Goal: Entertainment & Leisure: Browse casually

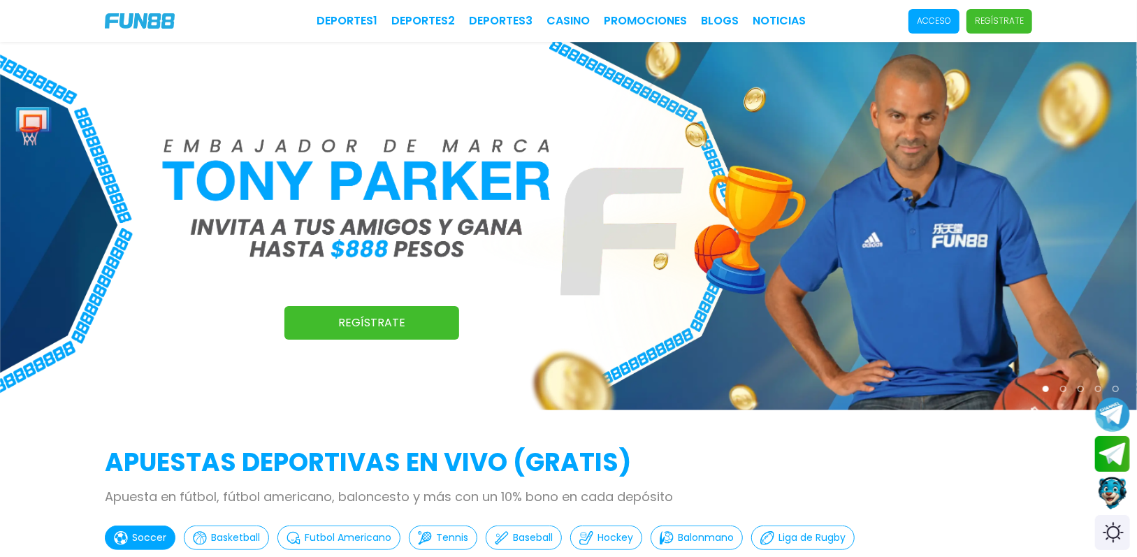
click at [928, 19] on p "Acceso" at bounding box center [934, 21] width 34 height 13
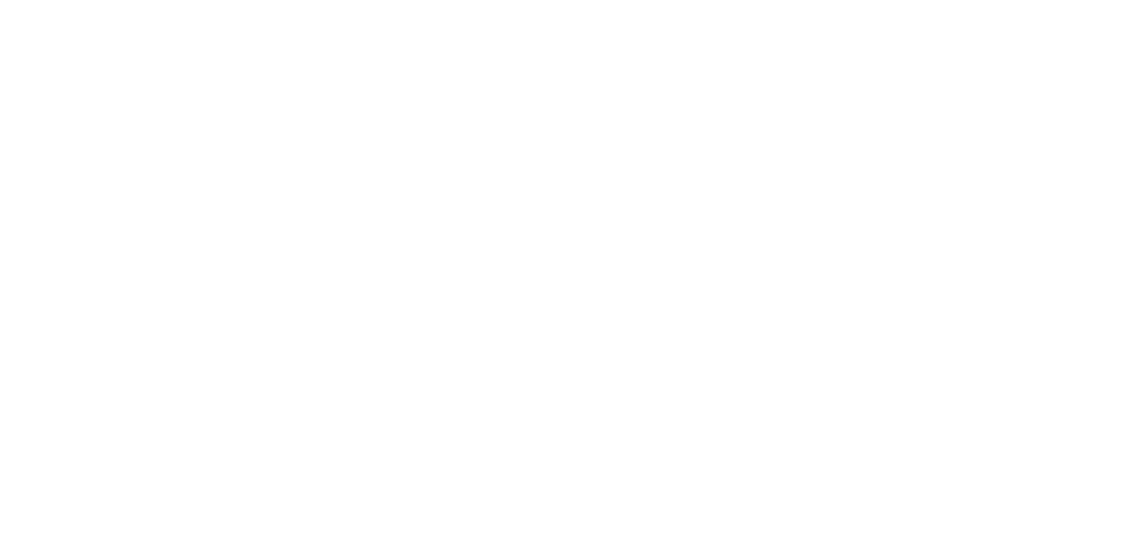
type input "**********"
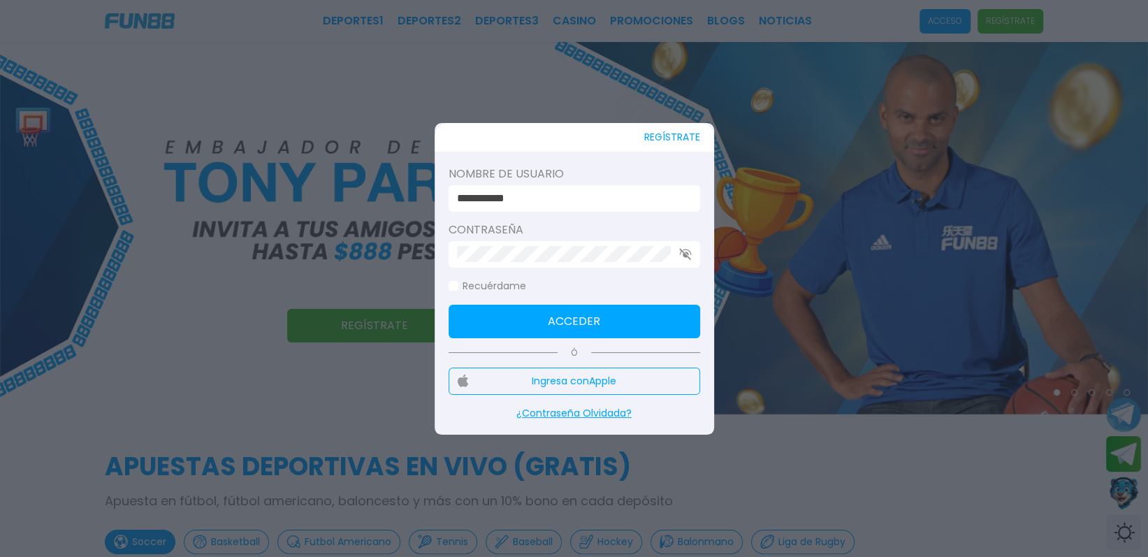
click at [456, 284] on span at bounding box center [454, 286] width 10 height 10
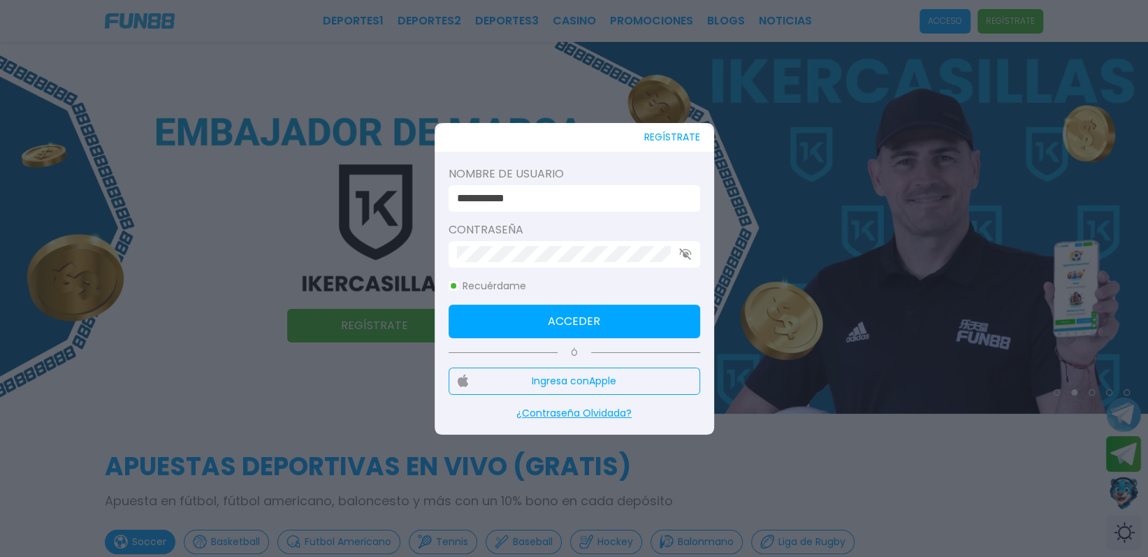
click at [566, 315] on button "Acceder" at bounding box center [575, 322] width 252 height 34
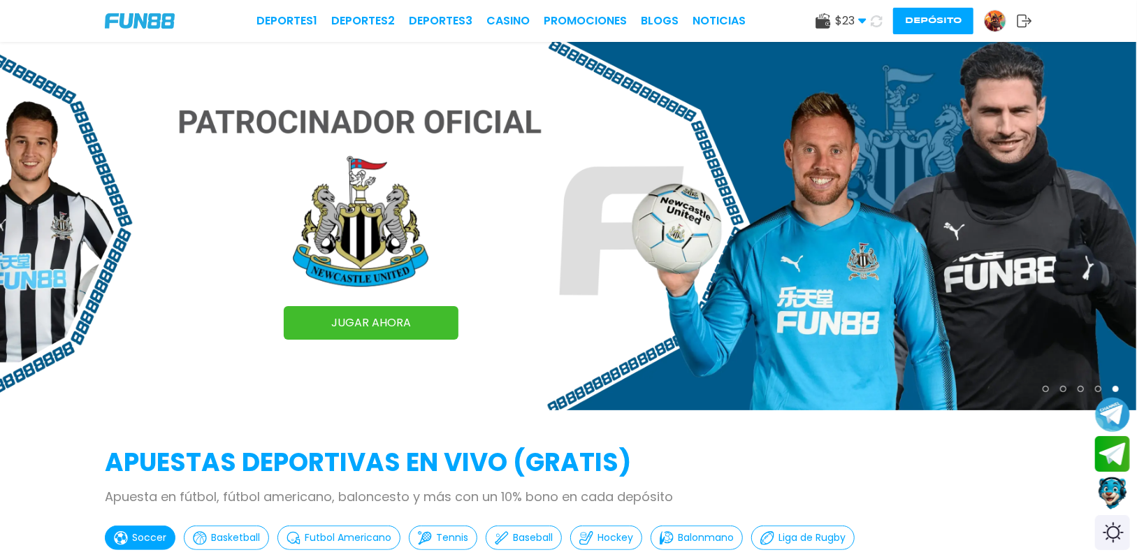
click at [986, 23] on img at bounding box center [995, 20] width 21 height 21
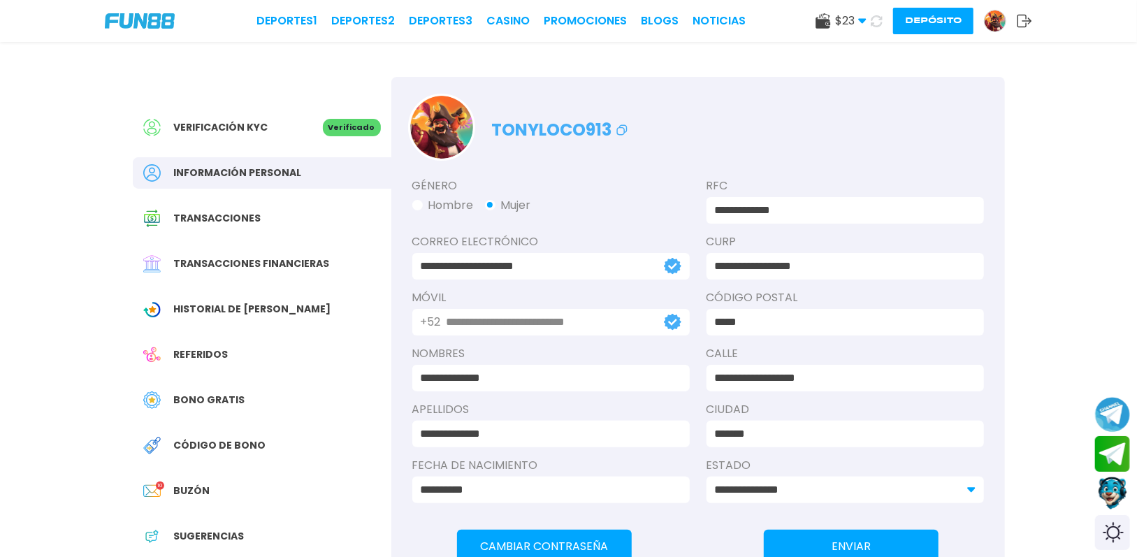
click at [195, 396] on span "Bono Gratis" at bounding box center [209, 400] width 71 height 15
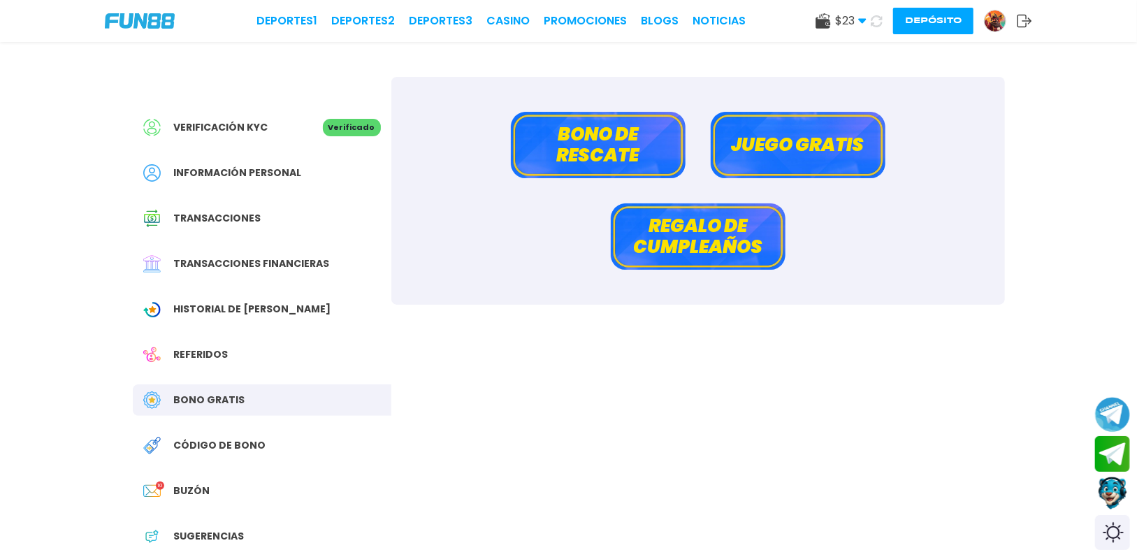
click at [595, 143] on button "Bono de rescate" at bounding box center [598, 145] width 175 height 66
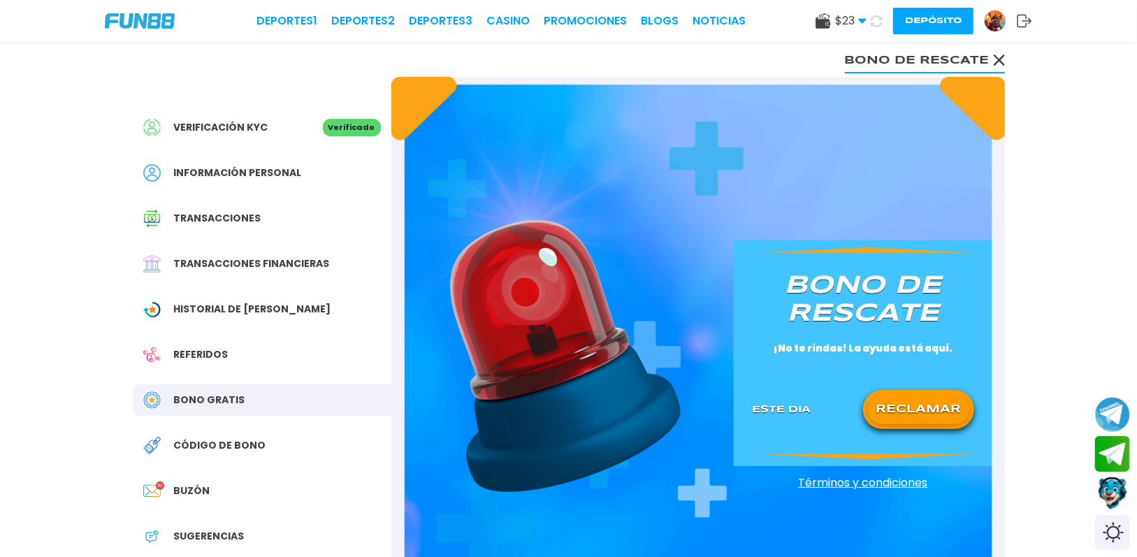
click at [923, 411] on button "RECLAMAR" at bounding box center [918, 409] width 101 height 29
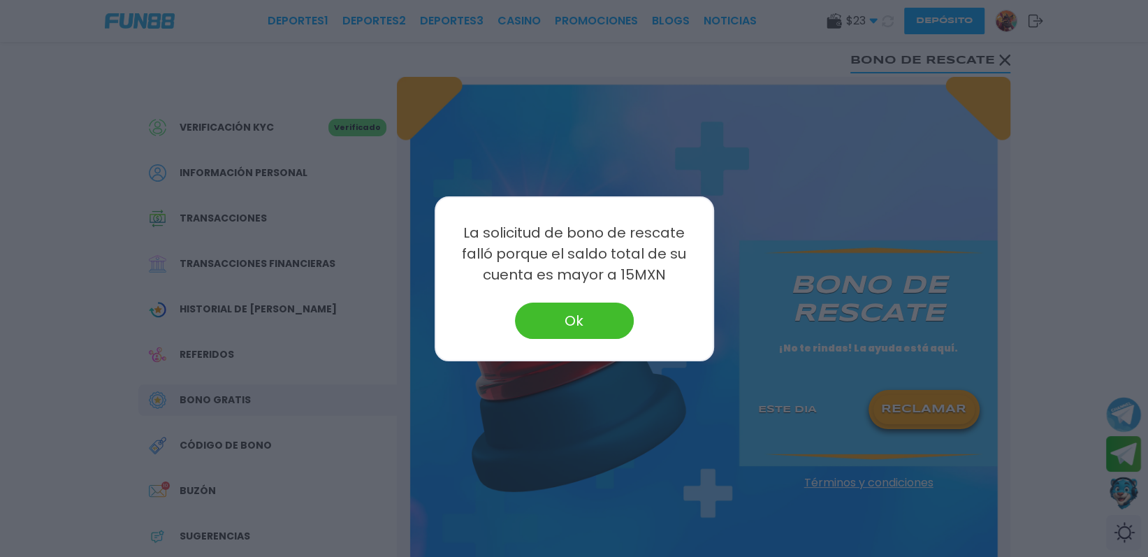
click at [569, 316] on button "Ok" at bounding box center [574, 321] width 119 height 36
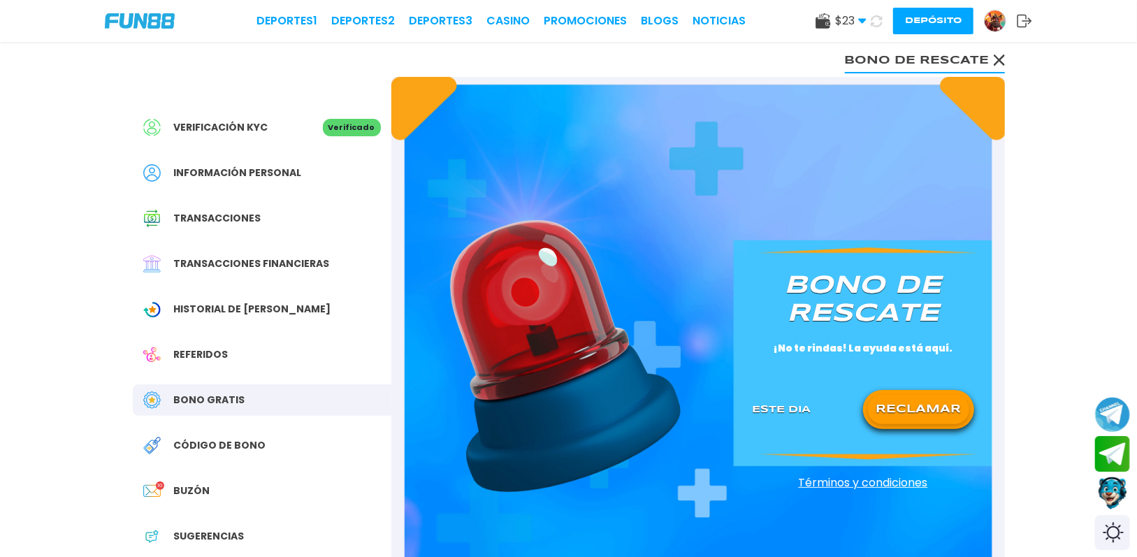
click at [571, 312] on img at bounding box center [565, 356] width 231 height 272
click at [995, 57] on use at bounding box center [998, 60] width 11 height 11
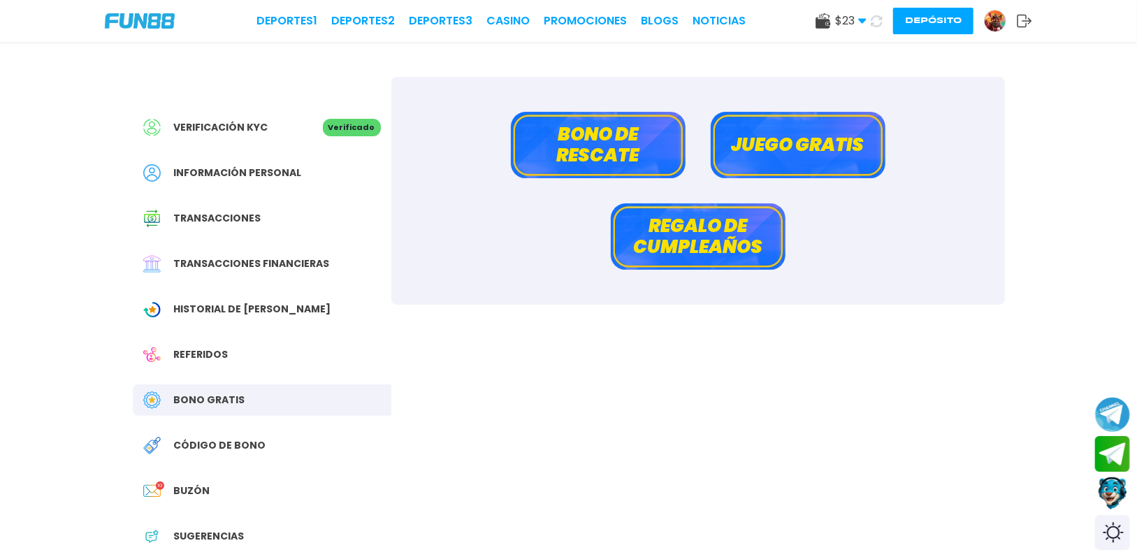
click at [1024, 17] on icon at bounding box center [1024, 21] width 15 height 14
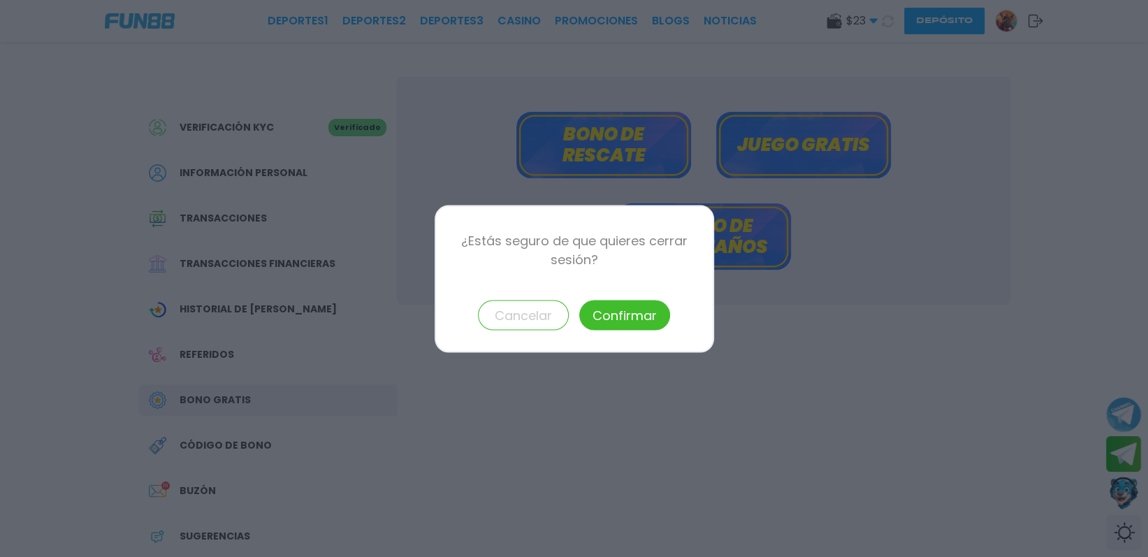
click at [631, 311] on button "Confirmar" at bounding box center [624, 315] width 91 height 30
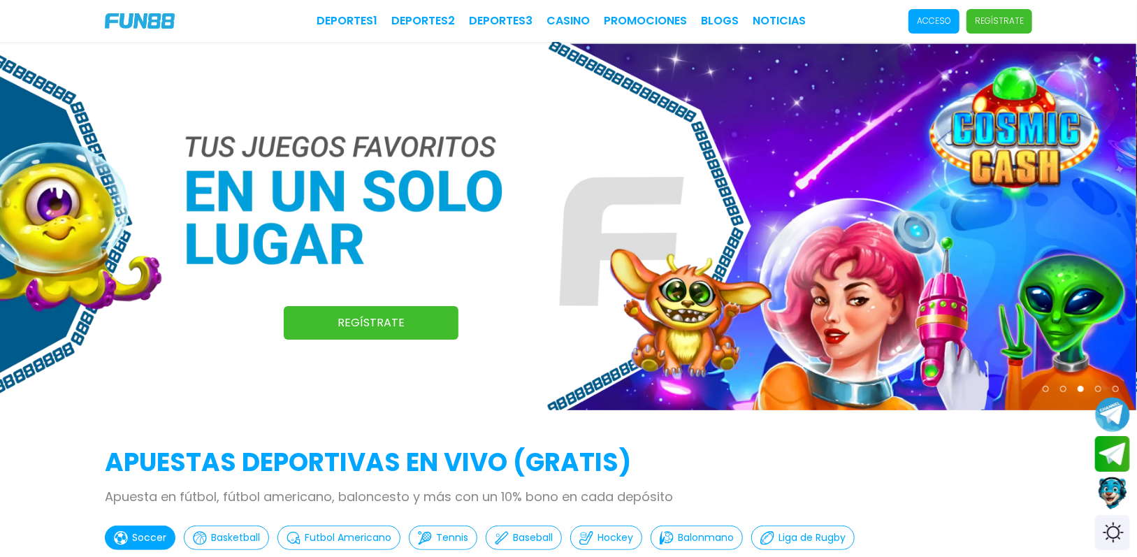
click at [936, 19] on p "Acceso" at bounding box center [934, 21] width 34 height 13
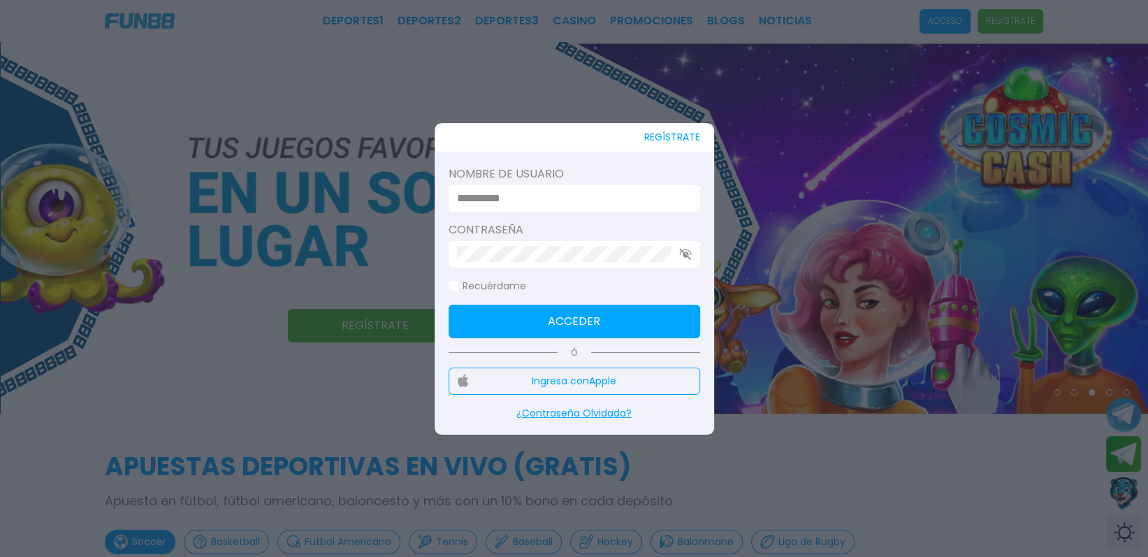
click at [542, 198] on input at bounding box center [570, 198] width 226 height 17
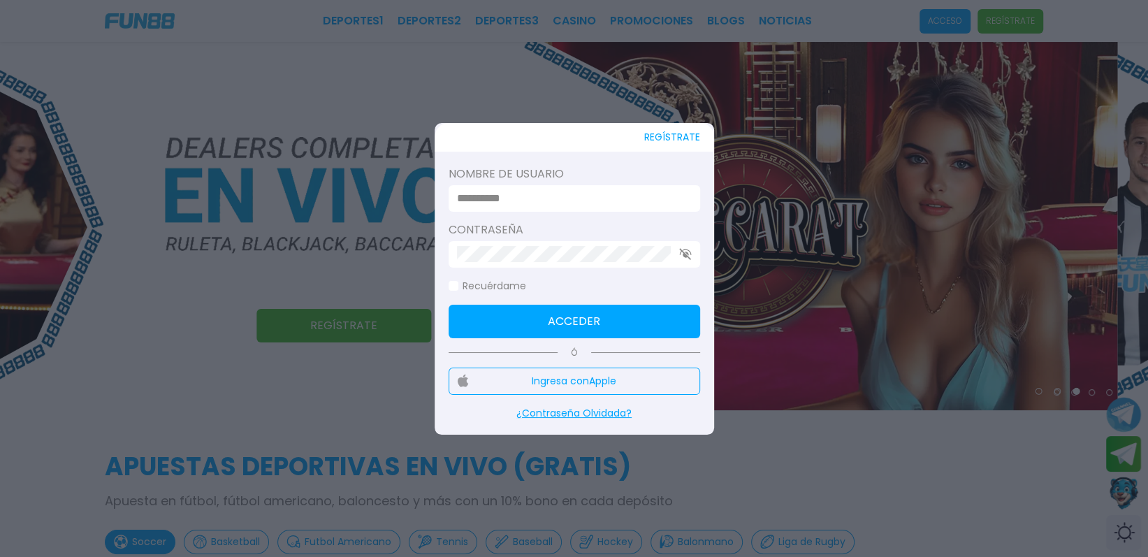
type input "**********"
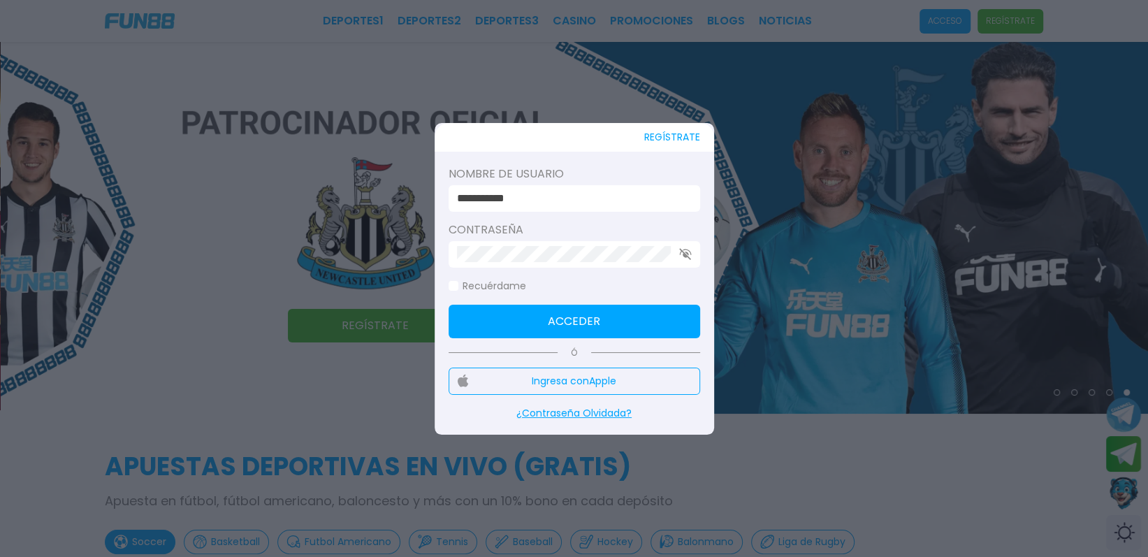
click at [455, 281] on span at bounding box center [454, 286] width 10 height 10
click at [556, 312] on button "Acceder" at bounding box center [575, 322] width 252 height 34
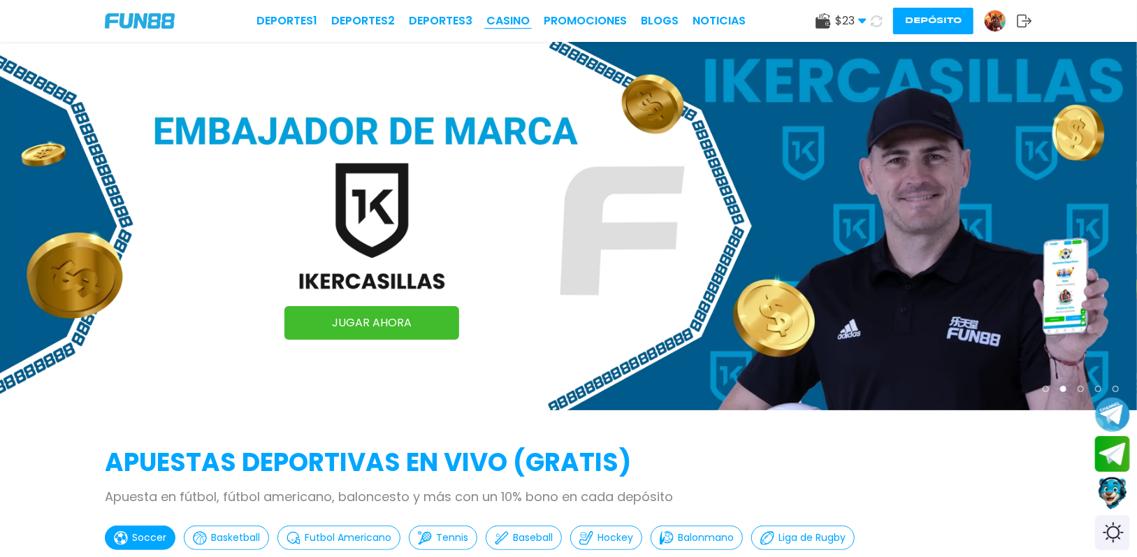
click at [503, 23] on link "CASINO" at bounding box center [507, 21] width 43 height 17
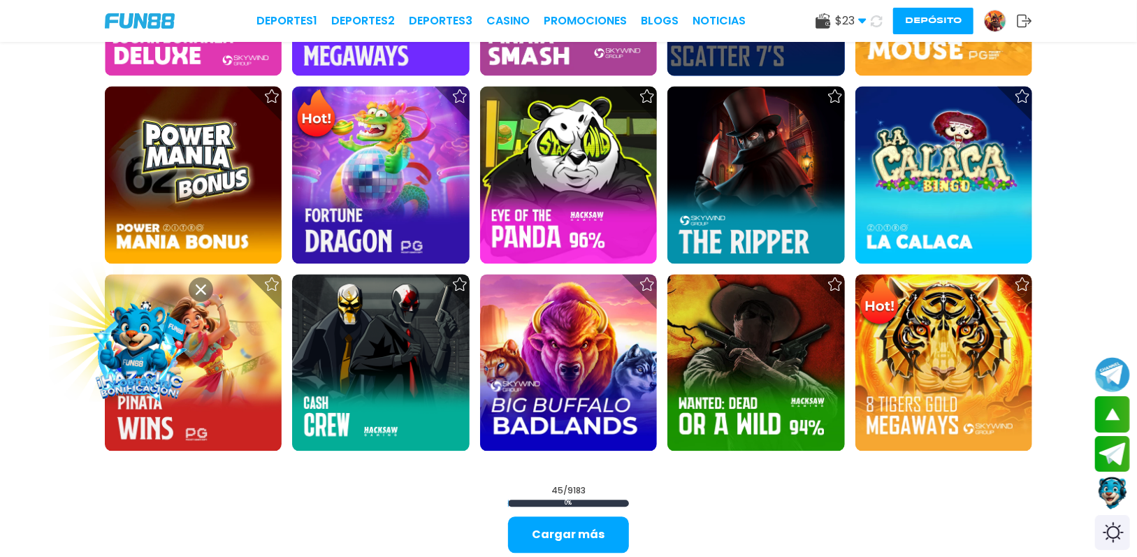
scroll to position [1747, 0]
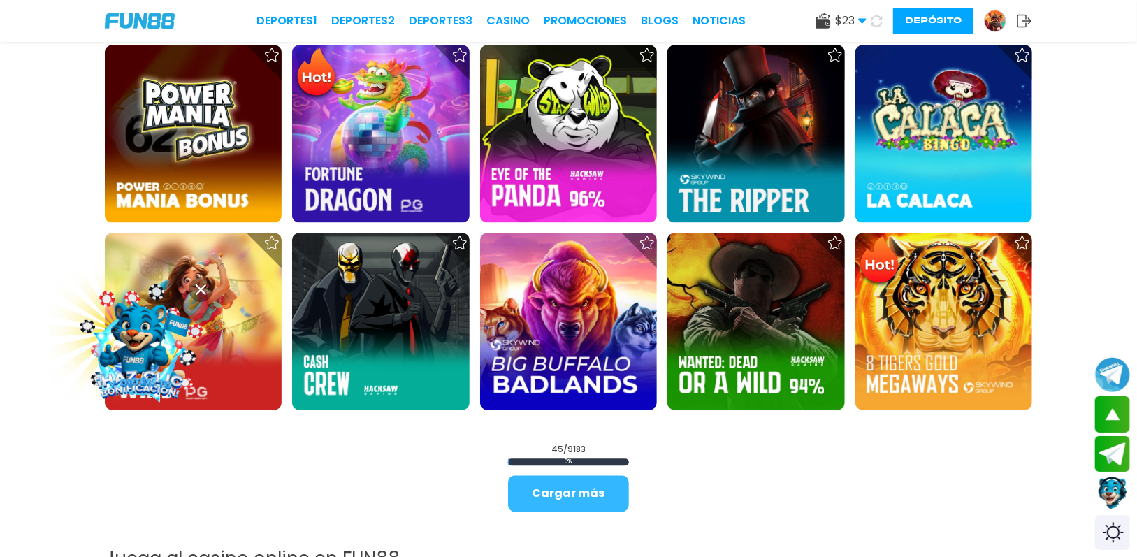
click at [581, 498] on button "Cargar más" at bounding box center [568, 493] width 121 height 36
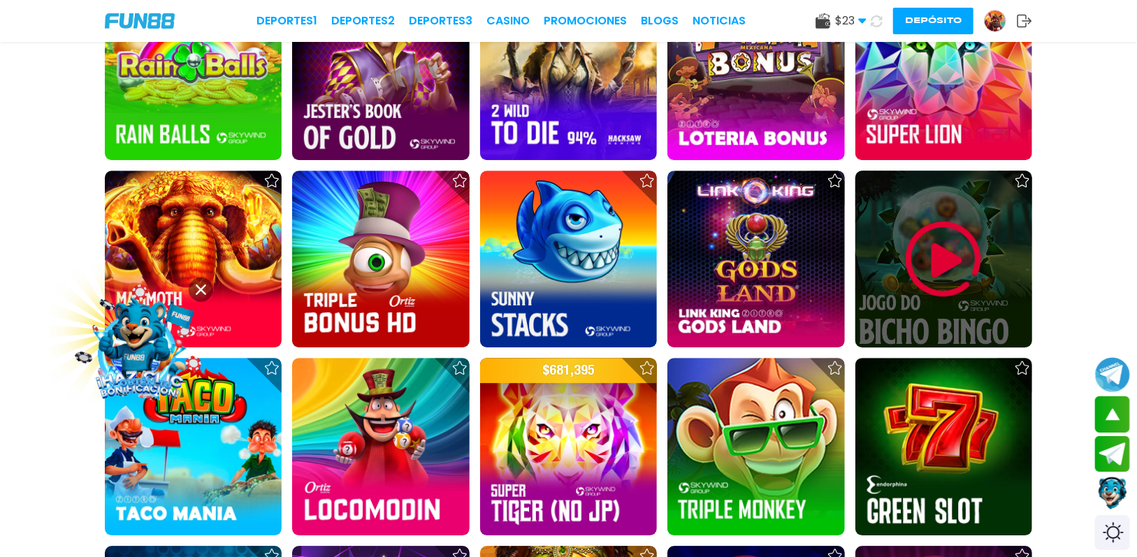
scroll to position [2376, 0]
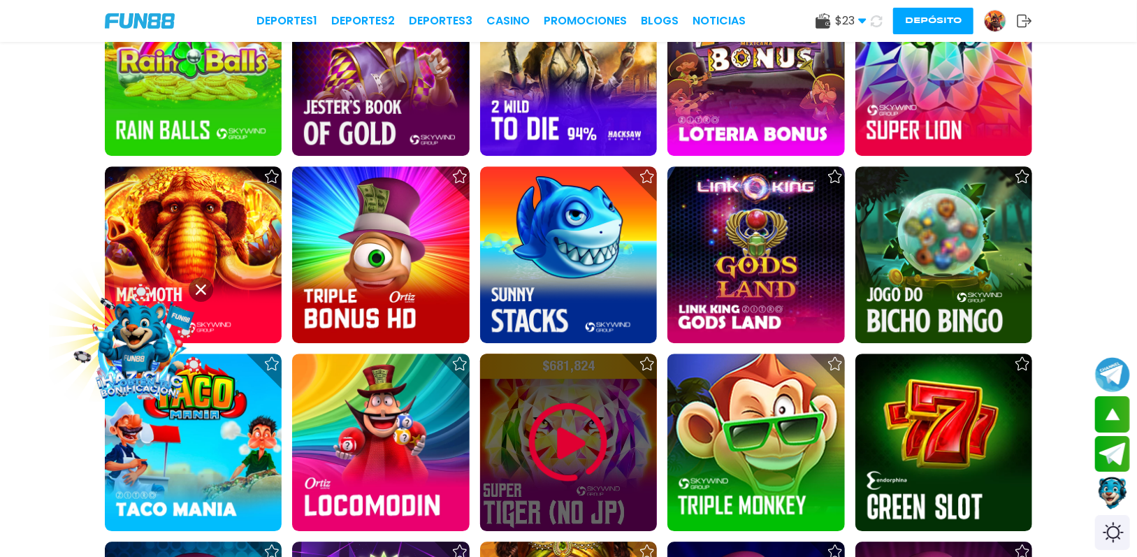
click at [563, 435] on img at bounding box center [568, 442] width 84 height 84
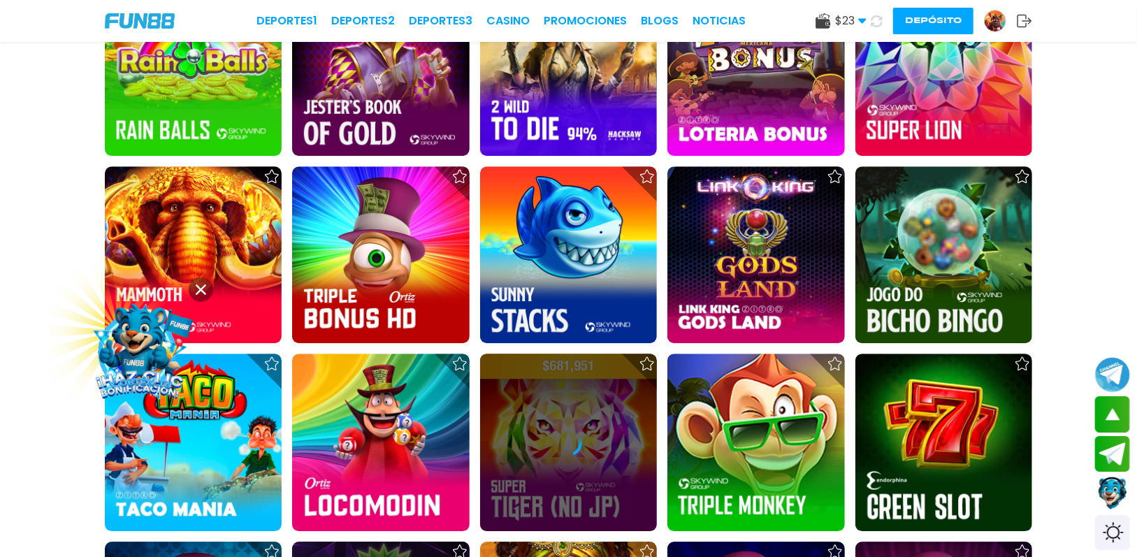
scroll to position [2725, 0]
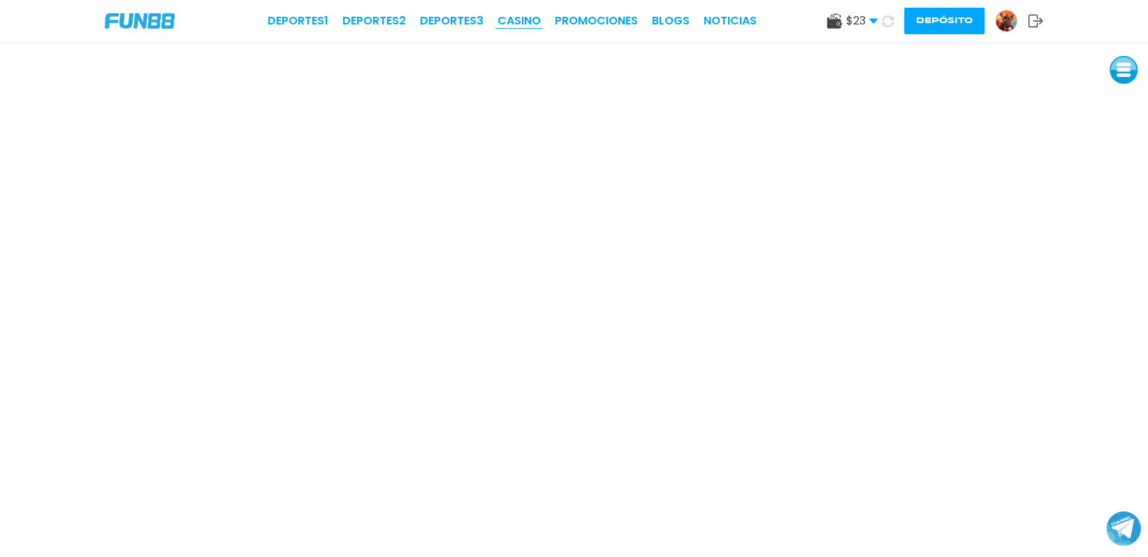
click at [528, 19] on link "CASINO" at bounding box center [519, 21] width 43 height 17
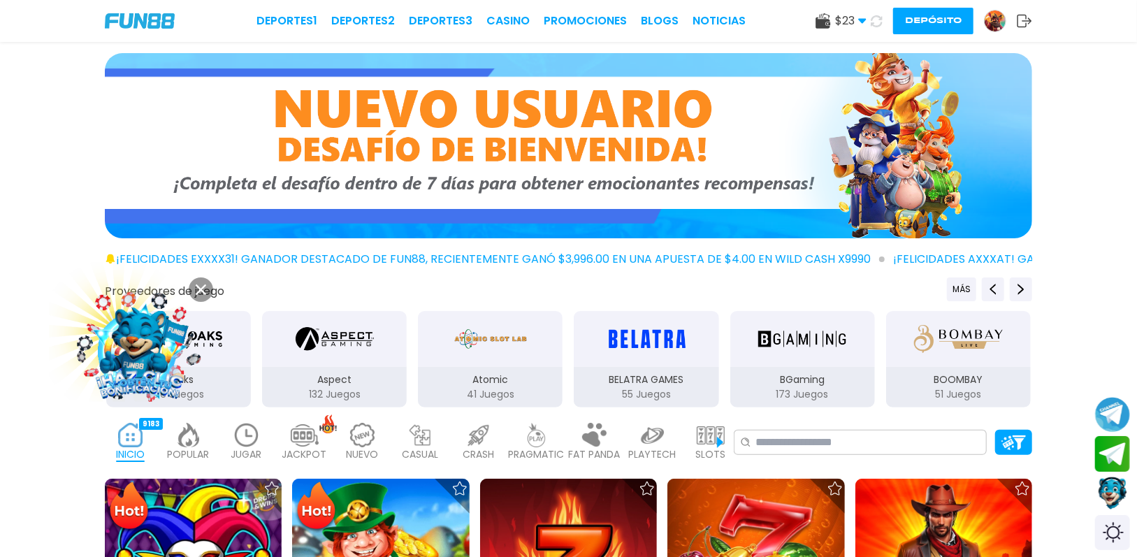
click at [989, 22] on img at bounding box center [995, 20] width 21 height 21
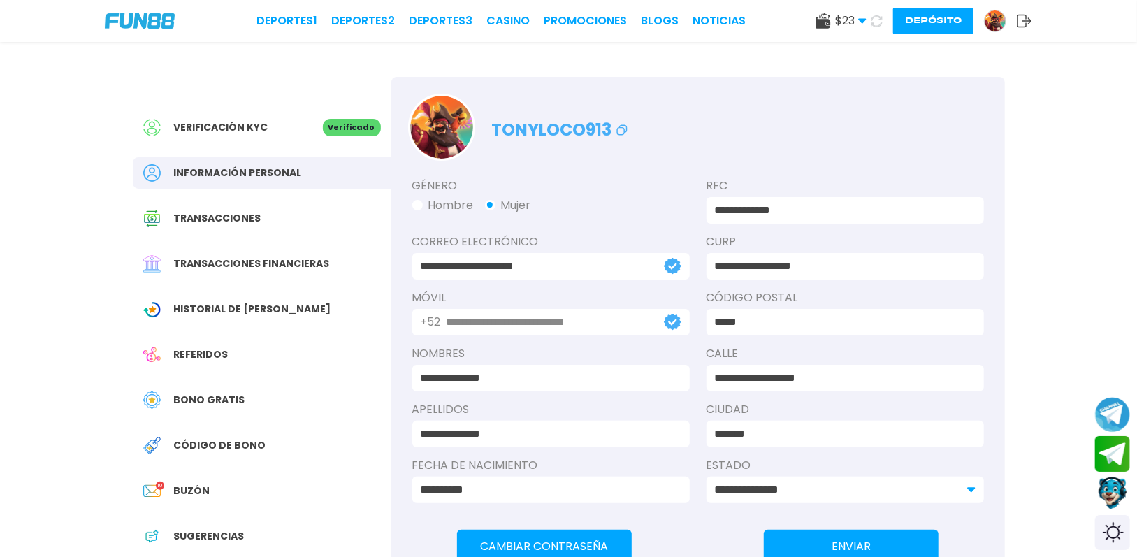
click at [209, 400] on span "Bono Gratis" at bounding box center [209, 400] width 71 height 15
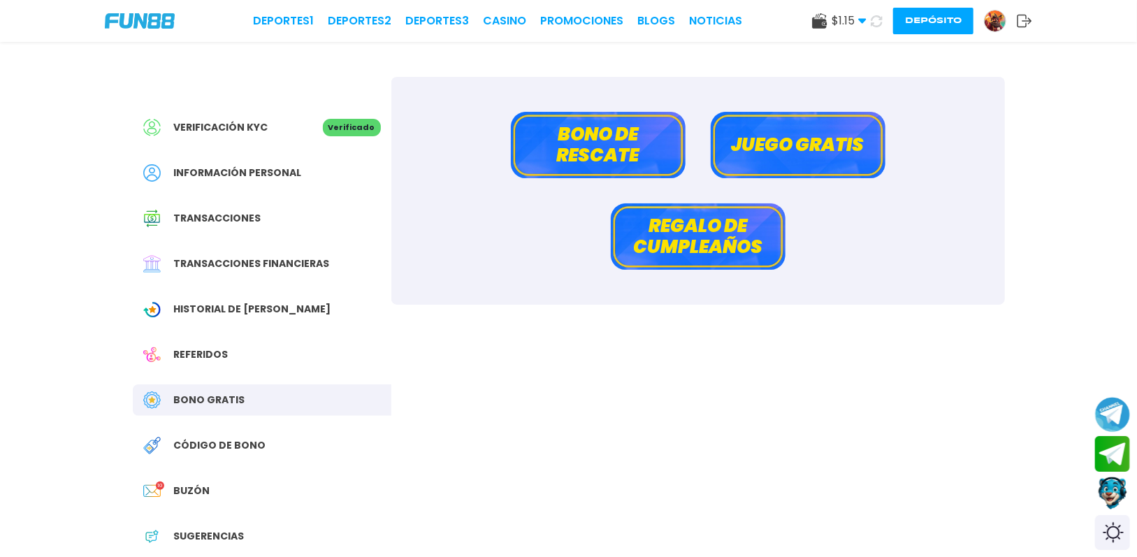
click at [588, 142] on button "Bono de rescate" at bounding box center [598, 145] width 175 height 66
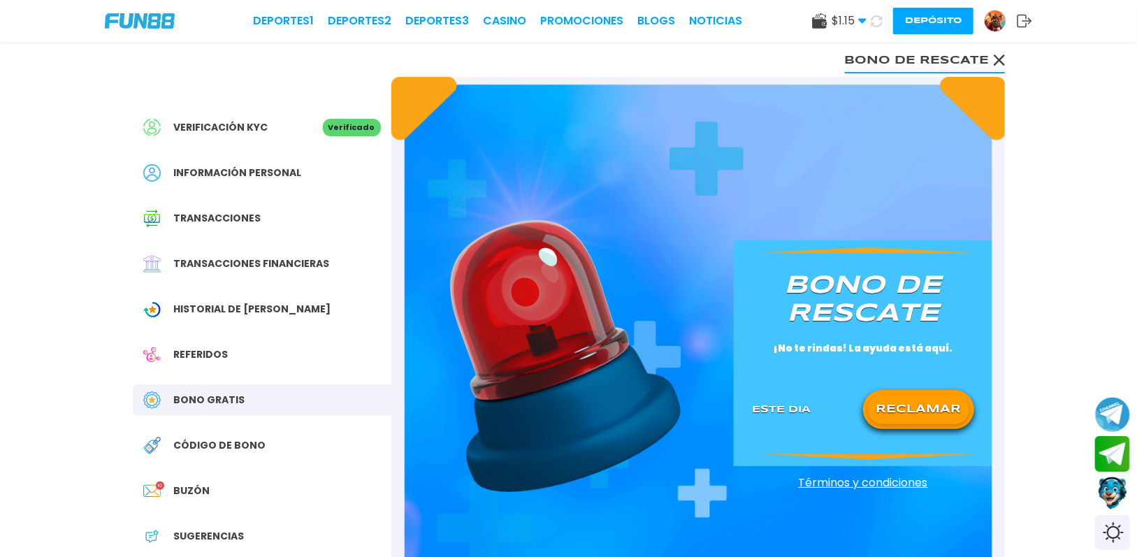
click at [915, 410] on button "RECLAMAR" at bounding box center [918, 409] width 101 height 29
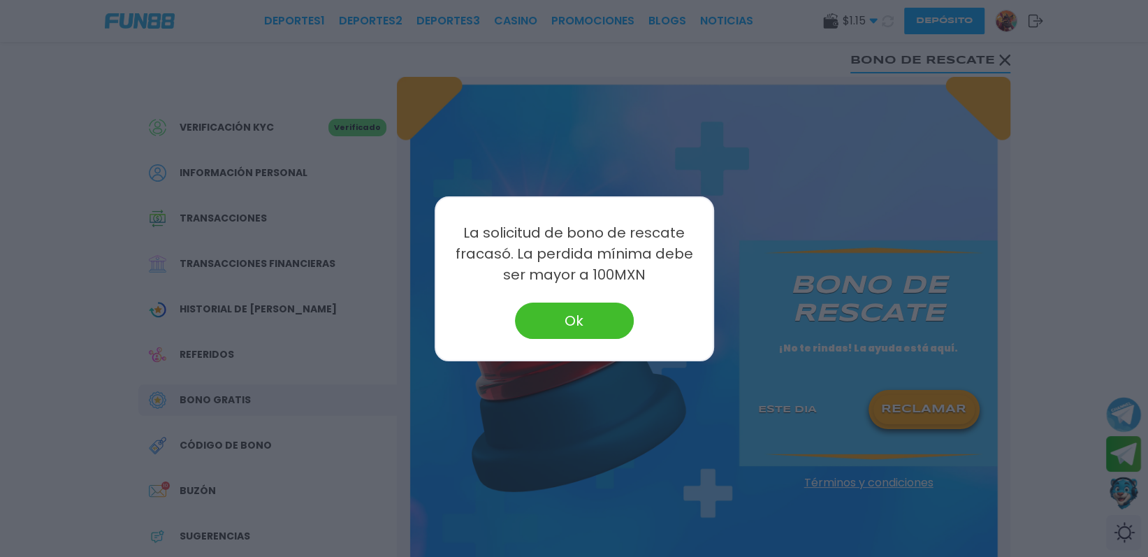
click at [600, 316] on button "Ok" at bounding box center [574, 321] width 119 height 36
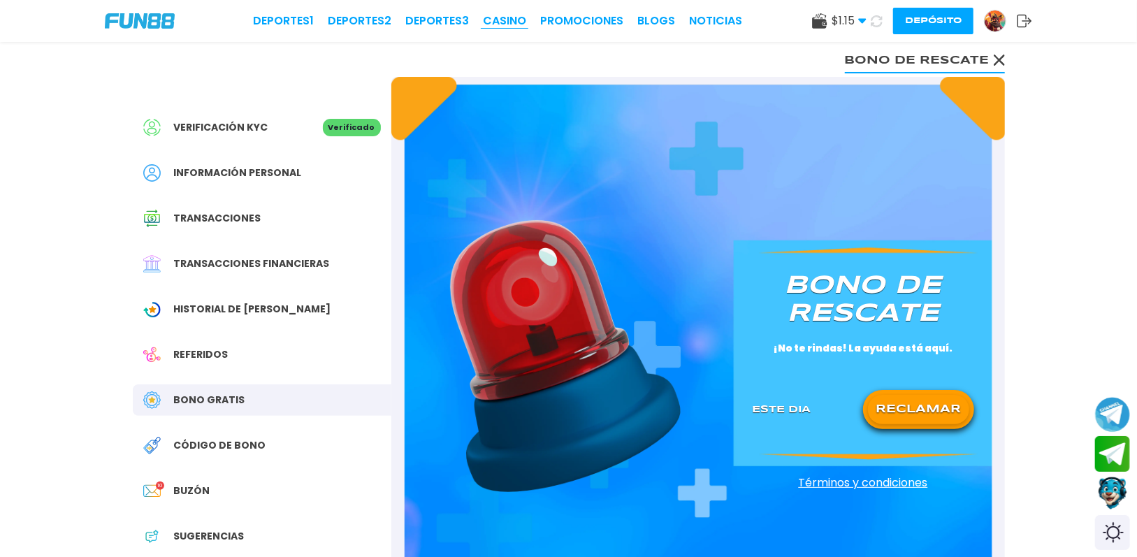
click at [491, 13] on link "CASINO" at bounding box center [504, 21] width 43 height 17
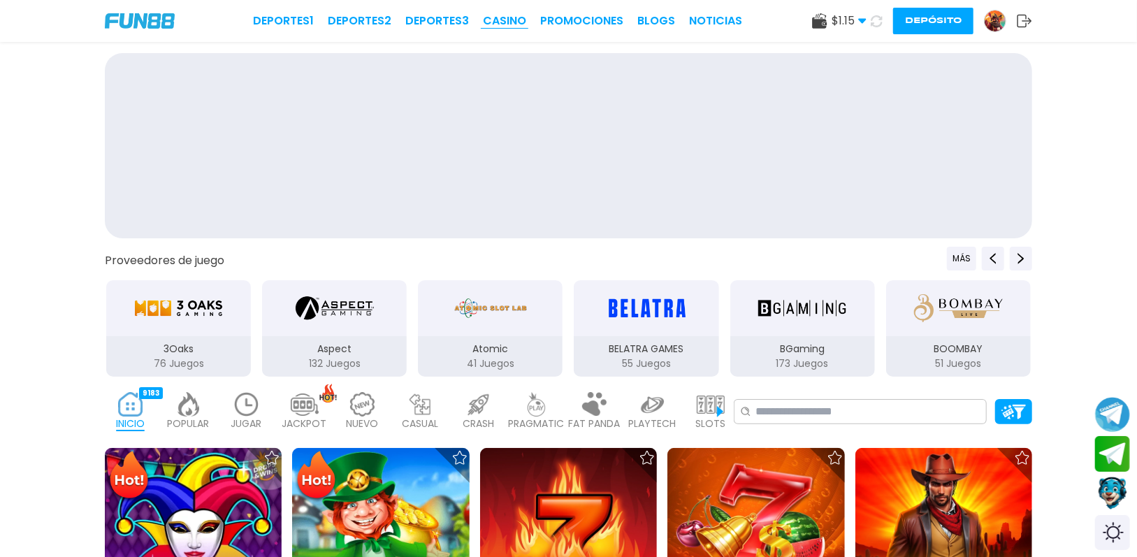
click at [493, 20] on link "CASINO" at bounding box center [504, 21] width 43 height 17
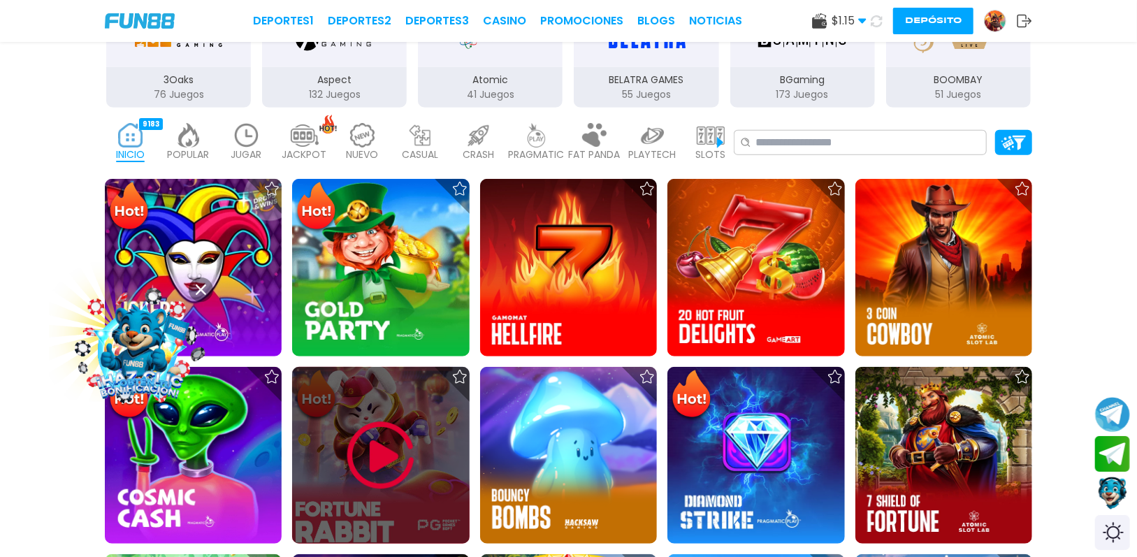
scroll to position [419, 0]
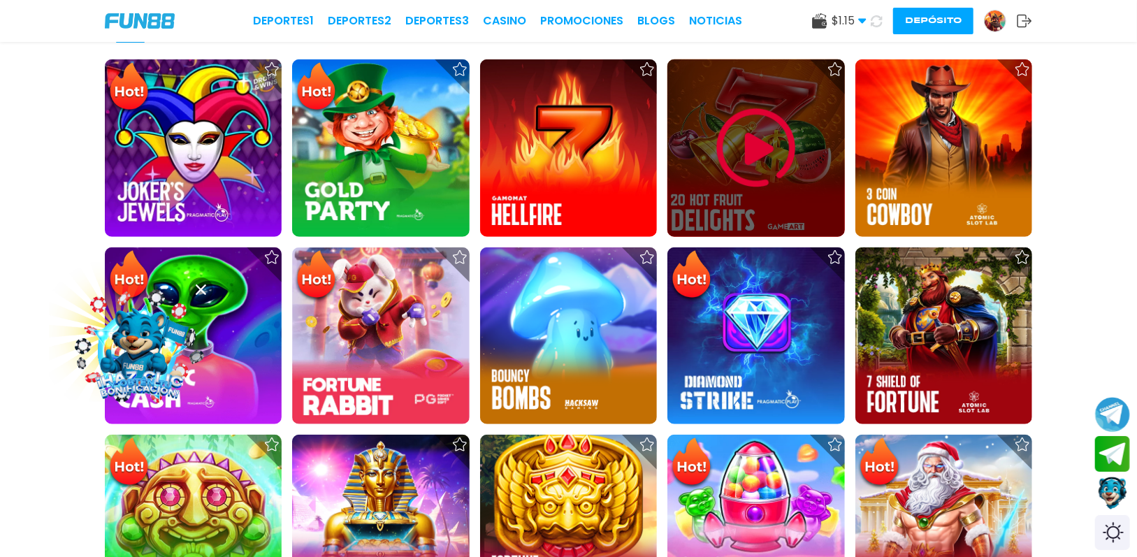
click at [751, 145] on img at bounding box center [756, 148] width 84 height 84
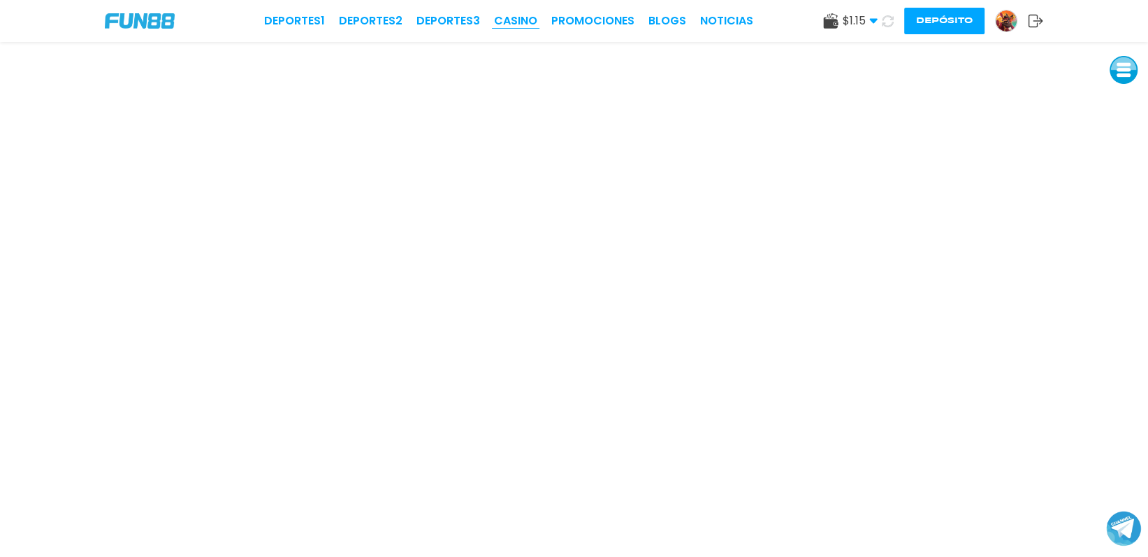
click at [514, 16] on link "CASINO" at bounding box center [515, 21] width 43 height 17
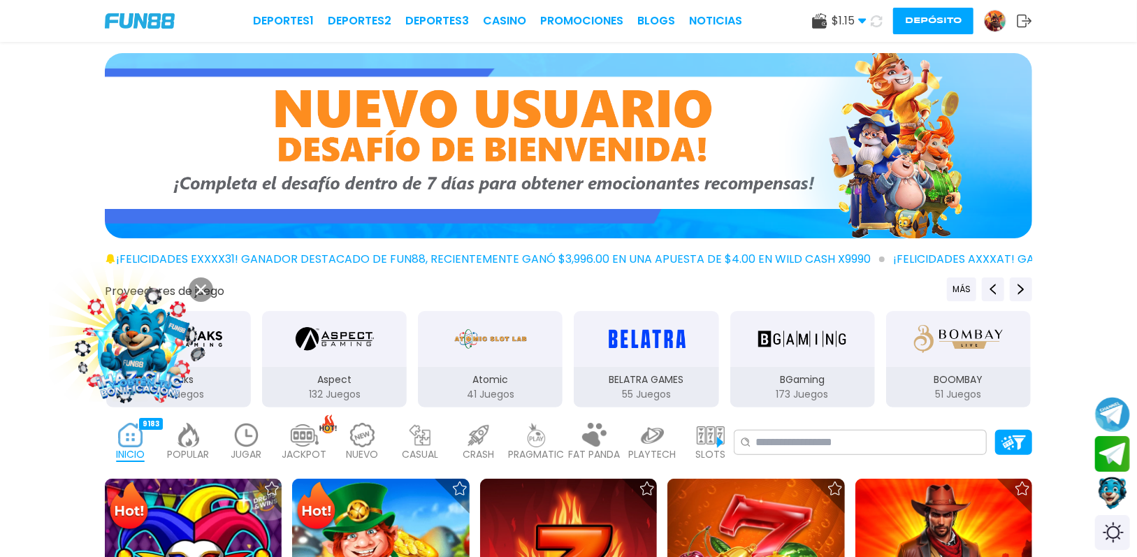
click at [249, 445] on img at bounding box center [247, 435] width 28 height 24
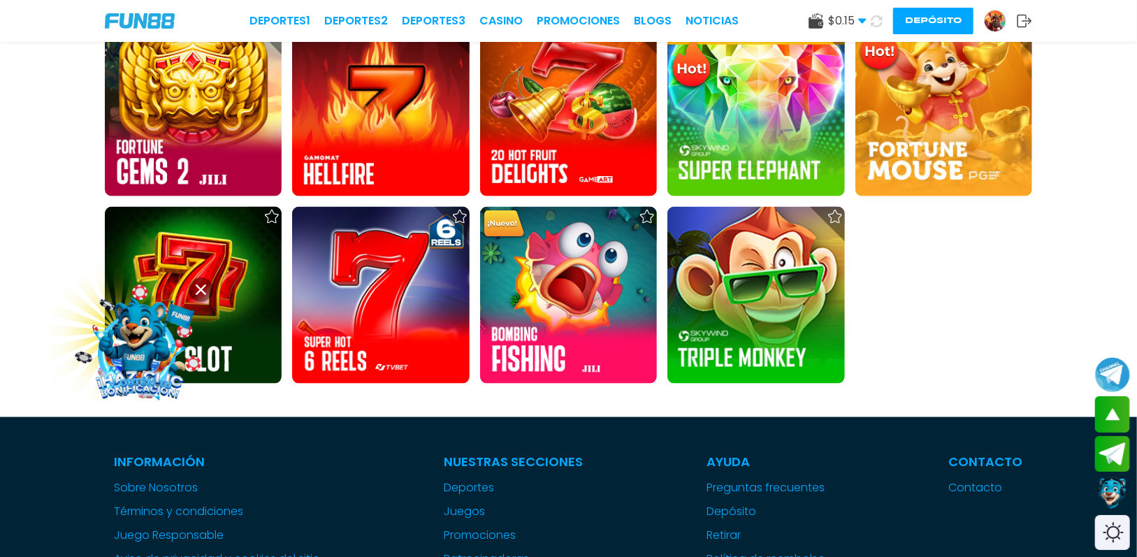
scroll to position [978, 0]
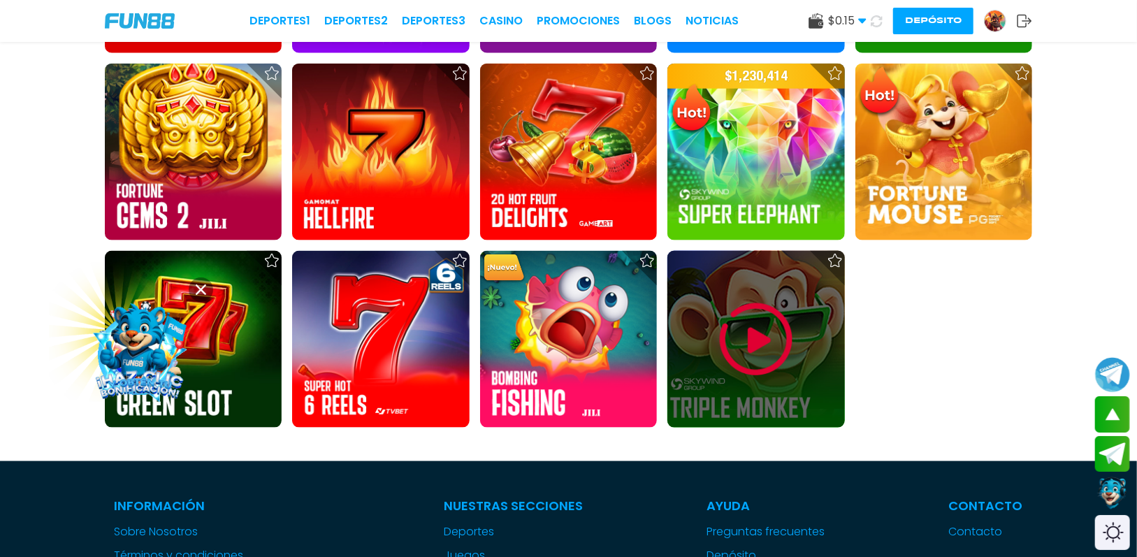
click at [751, 340] on img at bounding box center [756, 340] width 84 height 84
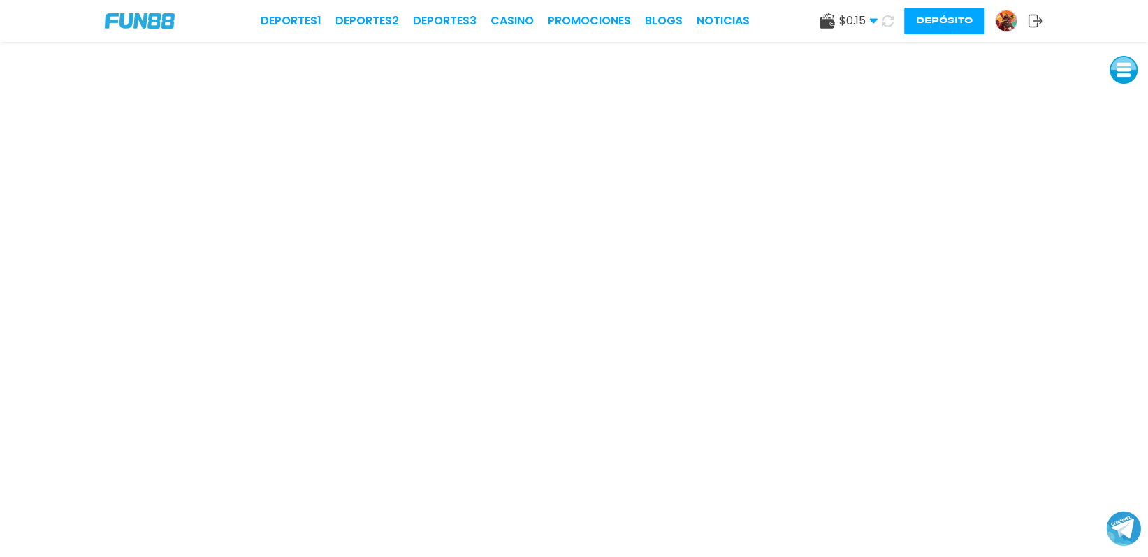
click at [878, 21] on button at bounding box center [887, 21] width 23 height 23
